Goal: Transaction & Acquisition: Purchase product/service

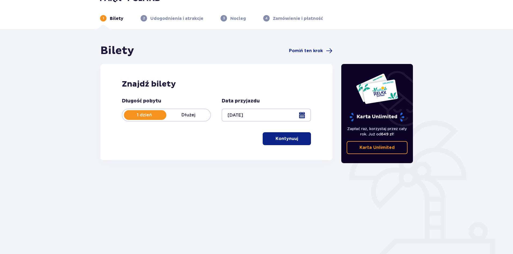
scroll to position [20, 0]
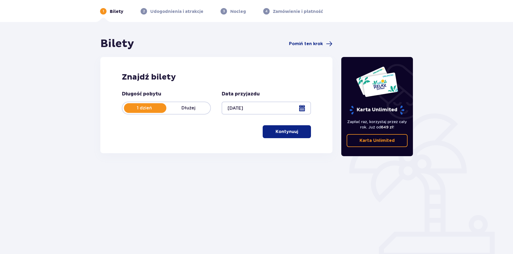
click at [271, 129] on button "Kontynuuj" at bounding box center [287, 131] width 48 height 13
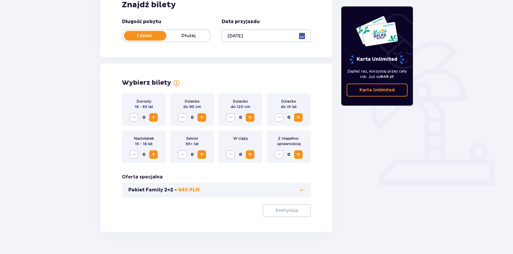
scroll to position [102, 0]
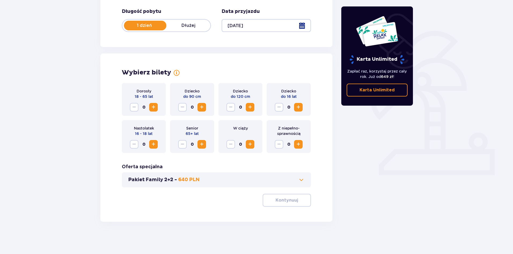
click at [153, 108] on span "Zwiększ" at bounding box center [153, 107] width 6 height 6
click at [300, 199] on span "button" at bounding box center [299, 200] width 6 height 6
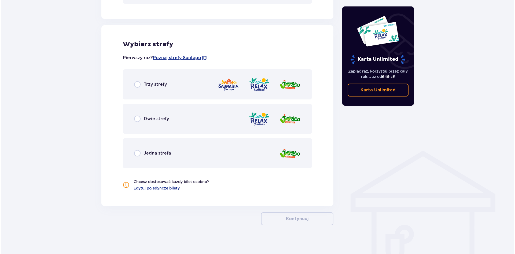
scroll to position [289, 0]
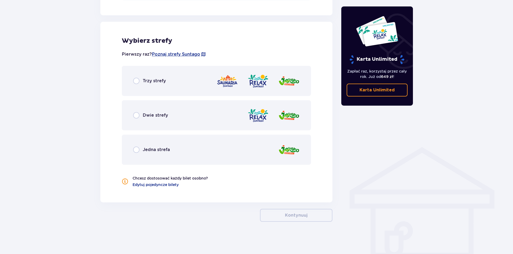
click at [180, 57] on div "Pierwszy raz? Poznaj strefy [GEOGRAPHIC_DATA]" at bounding box center [216, 54] width 189 height 10
click at [181, 56] on span "Poznaj strefy Suntago" at bounding box center [176, 54] width 48 height 6
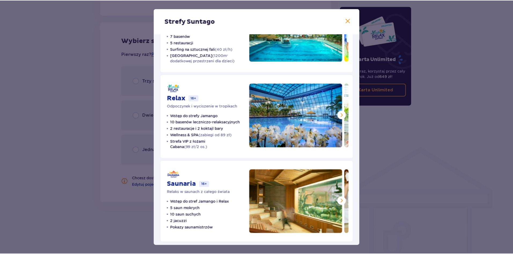
scroll to position [55, 0]
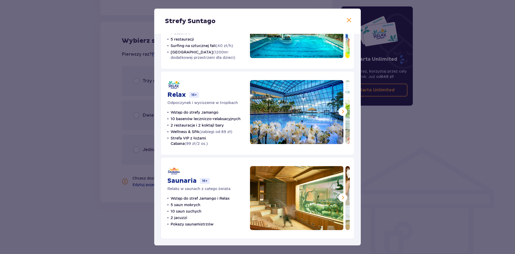
click at [370, 190] on div "Strefy Suntago Jamango Wodna rozrywka dla całej rodziny 35 zjeżdżalni 7 basenów…" at bounding box center [257, 127] width 515 height 254
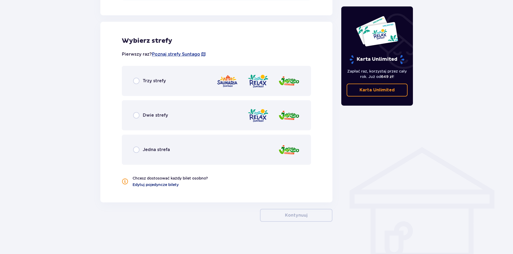
click at [173, 186] on span "Edytuj pojedyncze bilety" at bounding box center [156, 184] width 46 height 5
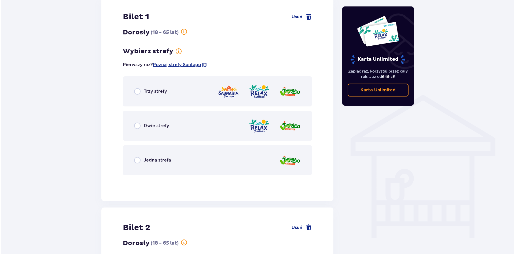
scroll to position [325, 0]
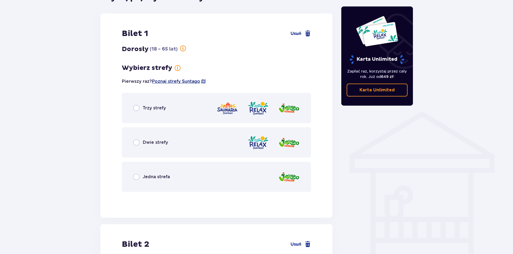
click at [182, 79] on span "Poznaj strefy Suntago" at bounding box center [176, 81] width 48 height 6
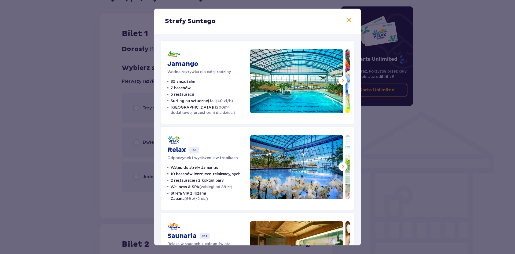
click at [340, 166] on span at bounding box center [343, 166] width 6 height 6
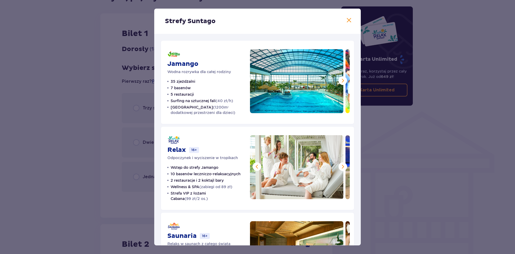
click at [412, 104] on div "Strefy Suntago Jamango Wodna rozrywka dla całej rodziny 35 zjeżdżalni 7 basenów…" at bounding box center [257, 127] width 515 height 254
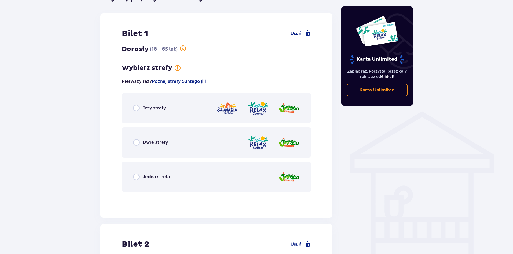
click at [137, 141] on input "radio" at bounding box center [136, 142] width 6 height 6
radio input "true"
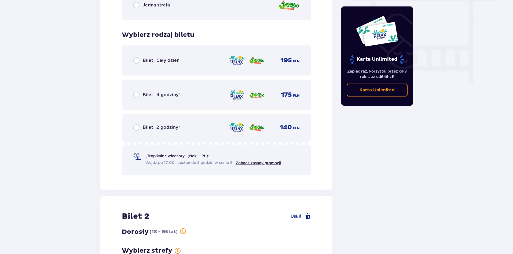
scroll to position [521, 0]
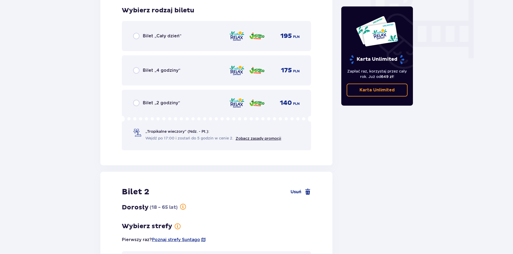
click at [206, 141] on span "Wejdź po 17:00 i zostań do 5 godzin w cenie 2." at bounding box center [189, 137] width 88 height 5
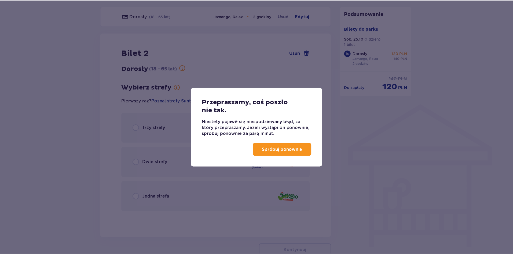
scroll to position [332, 0]
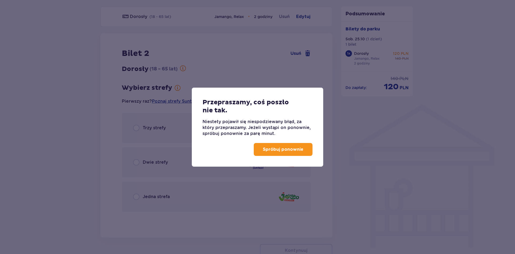
click at [254, 147] on div "Spróbuj ponownie" at bounding box center [258, 151] width 132 height 30
click at [258, 150] on button "Spróbuj ponownie" at bounding box center [283, 149] width 59 height 13
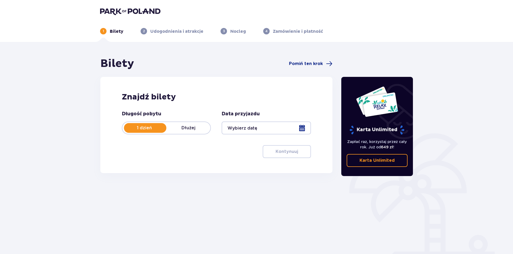
click at [267, 130] on div at bounding box center [266, 127] width 89 height 13
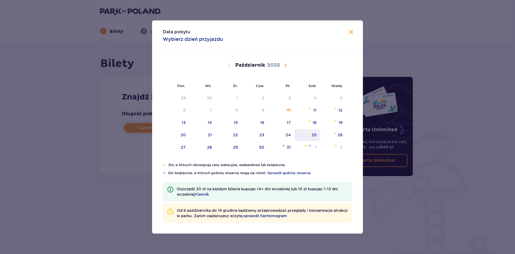
drag, startPoint x: 313, startPoint y: 128, endPoint x: 313, endPoint y: 132, distance: 4.0
click at [313, 132] on tbody "29 30 1 2 3 4 5 6 7 8 9 10 11 12 13 14 15 16 17 18 19 20 21 22 23 24 25 26 27 2…" at bounding box center [255, 122] width 184 height 61
click at [313, 132] on div "25" at bounding box center [314, 134] width 5 height 5
type input "[DATE]"
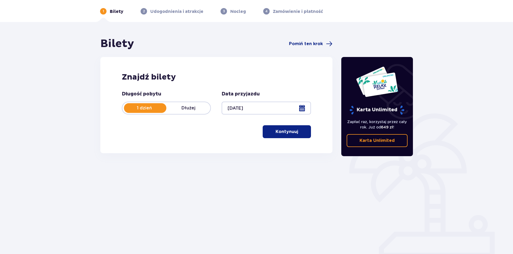
click at [291, 129] on p "Kontynuuj" at bounding box center [287, 132] width 23 height 6
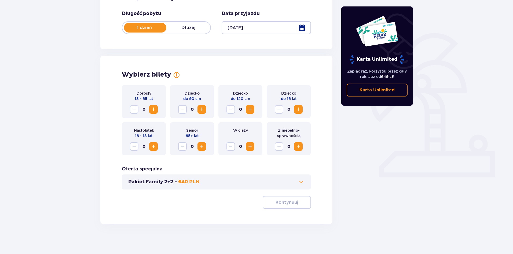
scroll to position [102, 0]
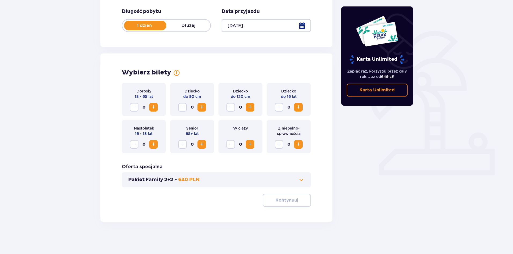
click at [158, 106] on div "Dorosły 18 - 65 lat 0" at bounding box center [144, 99] width 44 height 33
click at [156, 106] on span "Zwiększ" at bounding box center [153, 107] width 6 height 6
click at [276, 199] on p "Kontynuuj" at bounding box center [287, 200] width 23 height 6
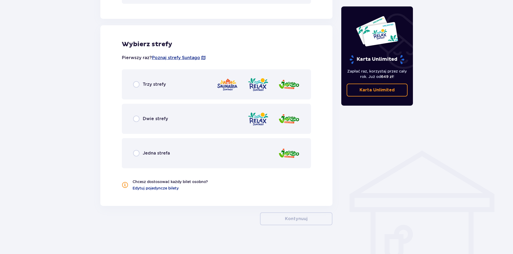
scroll to position [289, 0]
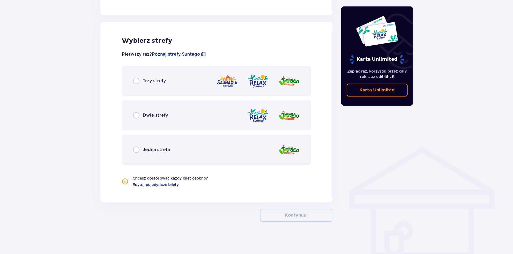
click at [173, 118] on div "Dwie strefy" at bounding box center [216, 115] width 189 height 30
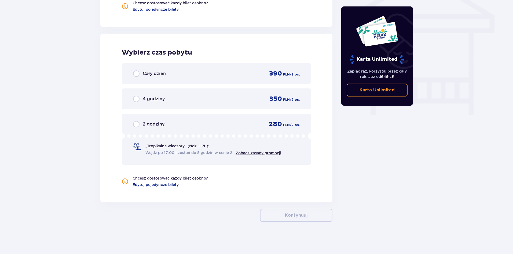
click at [169, 125] on div "2 godziny 280 PLN / 2 os." at bounding box center [216, 124] width 167 height 8
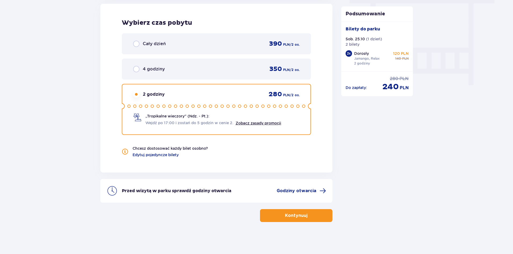
scroll to position [494, 0]
click at [299, 216] on p "Kontynuuj" at bounding box center [296, 215] width 23 height 6
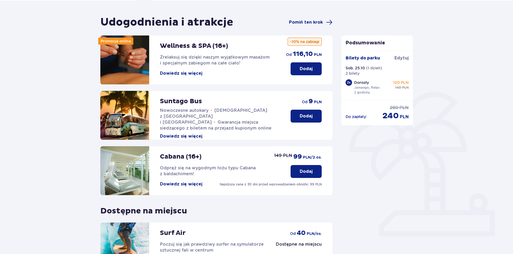
scroll to position [30, 0]
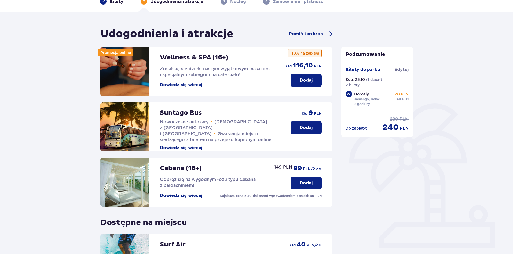
click at [293, 130] on button "Dodaj" at bounding box center [306, 127] width 31 height 13
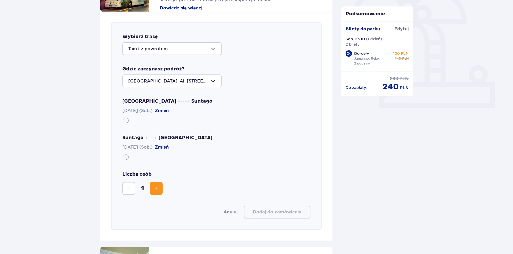
scroll to position [185, 0]
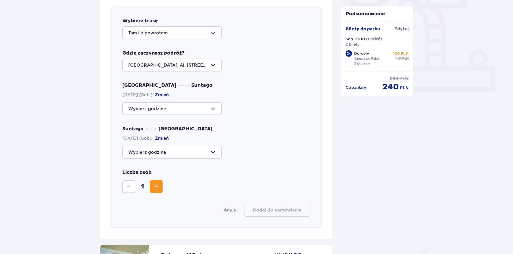
click at [178, 108] on div at bounding box center [171, 108] width 99 height 13
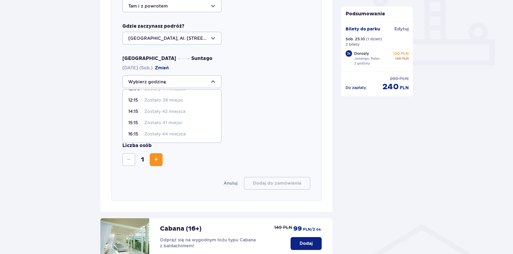
click at [167, 132] on p "Zostały 44 miejsca" at bounding box center [164, 134] width 41 height 6
type input "16:15"
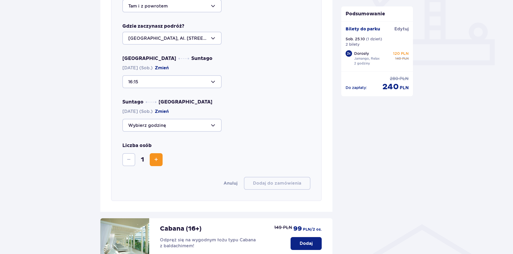
click at [172, 130] on div at bounding box center [171, 125] width 99 height 13
click at [174, 178] on p "Zostało 35 miejsc" at bounding box center [163, 177] width 39 height 6
type input "22:15"
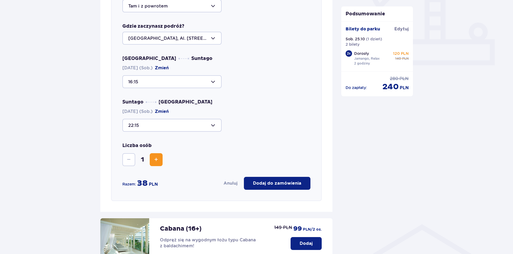
click at [193, 146] on div "Liczba osób 1" at bounding box center [216, 154] width 188 height 24
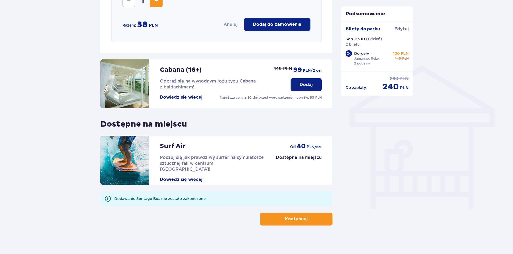
scroll to position [374, 0]
